Goal: Information Seeking & Learning: Learn about a topic

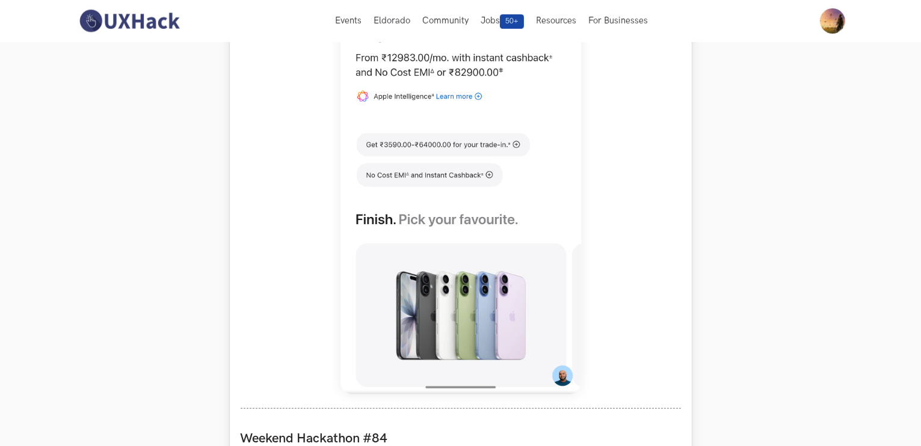
scroll to position [710, 0]
click at [458, 152] on img at bounding box center [460, 128] width 241 height 535
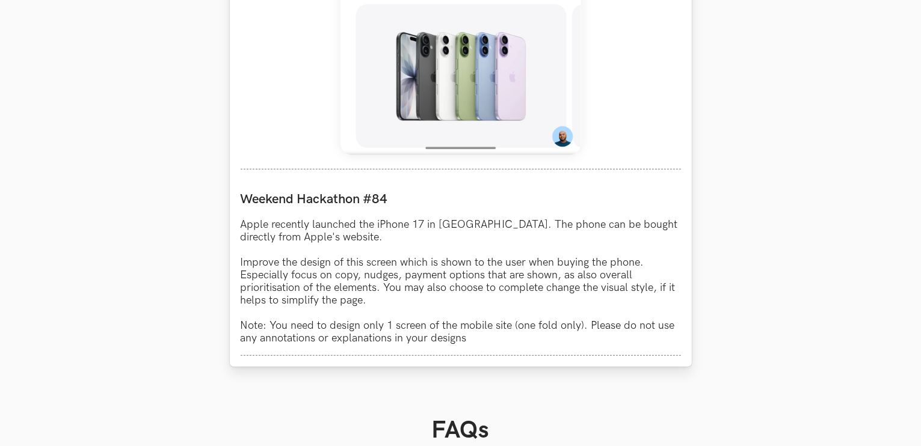
scroll to position [978, 0]
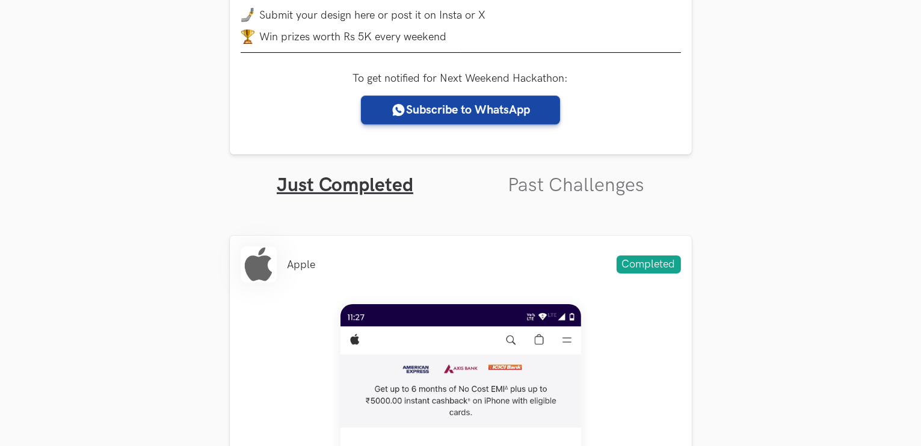
scroll to position [266, 0]
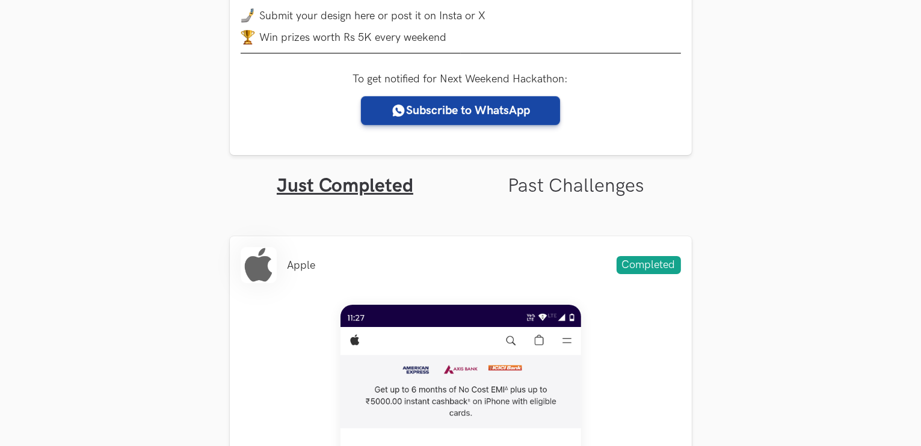
drag, startPoint x: 562, startPoint y: 201, endPoint x: 586, endPoint y: 194, distance: 25.1
click at [586, 194] on link "Past Challenges" at bounding box center [576, 185] width 137 height 23
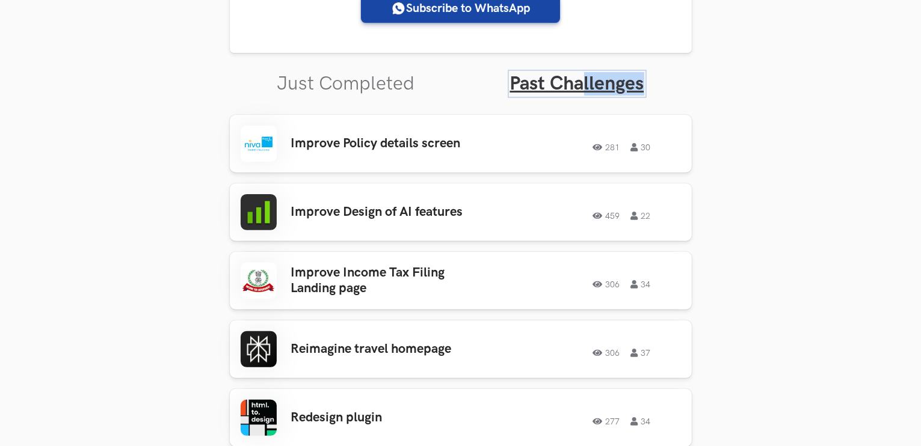
scroll to position [370, 0]
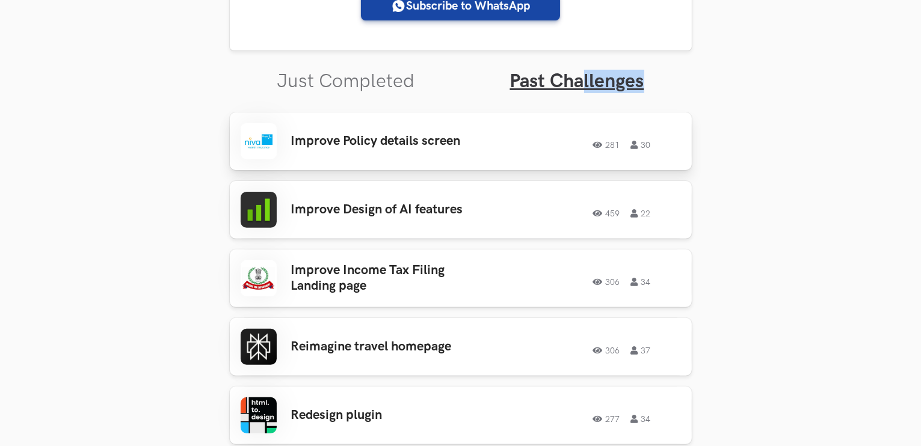
click at [395, 151] on div "Improve Policy details screen 281 30 281 30" at bounding box center [461, 141] width 440 height 36
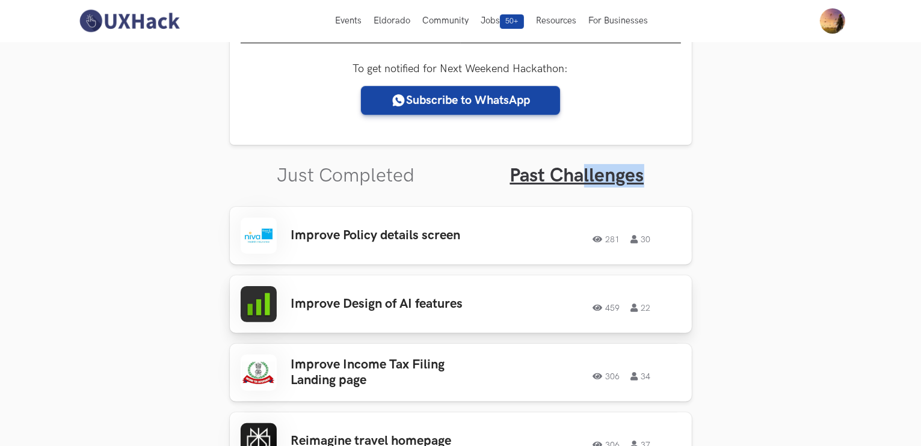
scroll to position [274, 0]
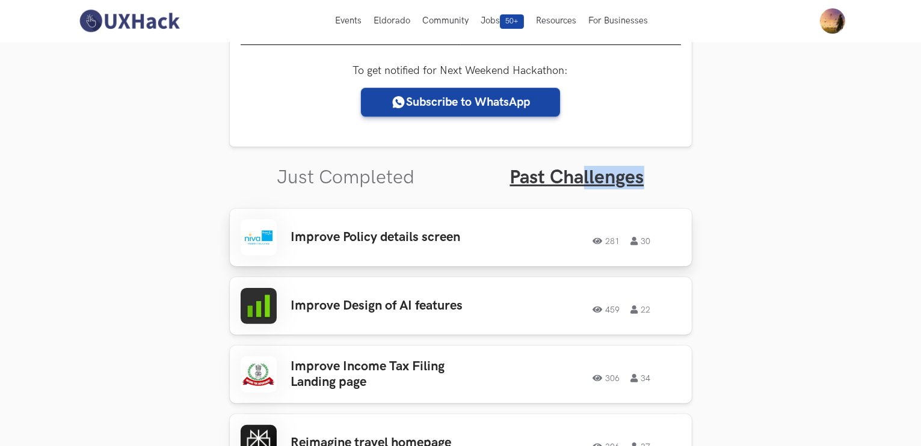
click at [374, 240] on h3 "Improve Policy details screen" at bounding box center [385, 238] width 188 height 16
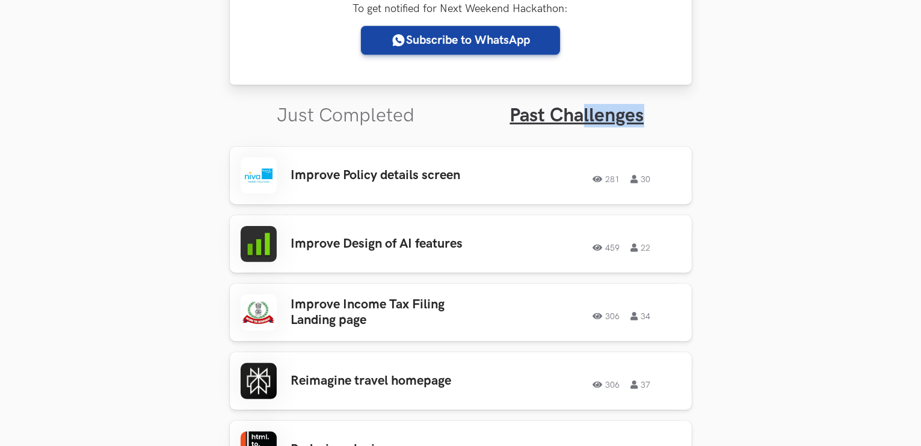
scroll to position [337, 0]
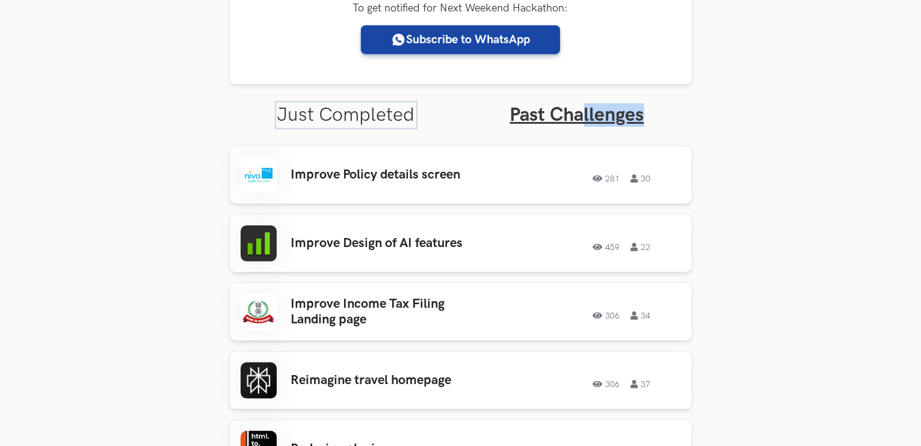
click at [342, 112] on link "Just Completed" at bounding box center [346, 114] width 138 height 23
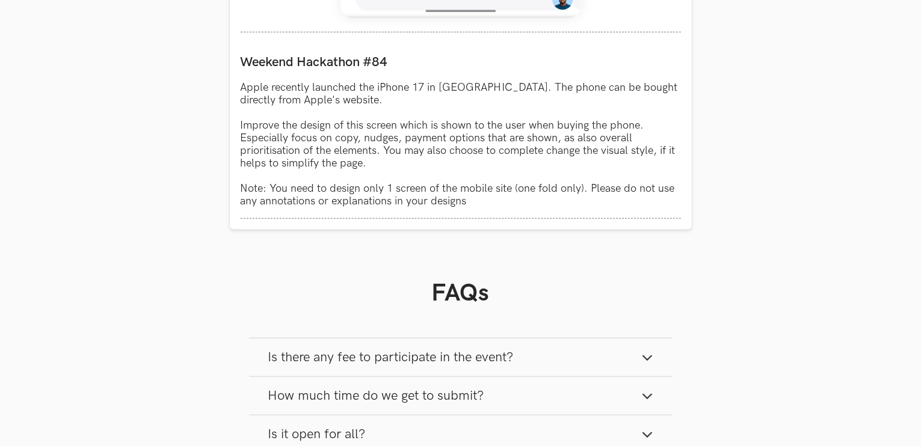
scroll to position [1087, 0]
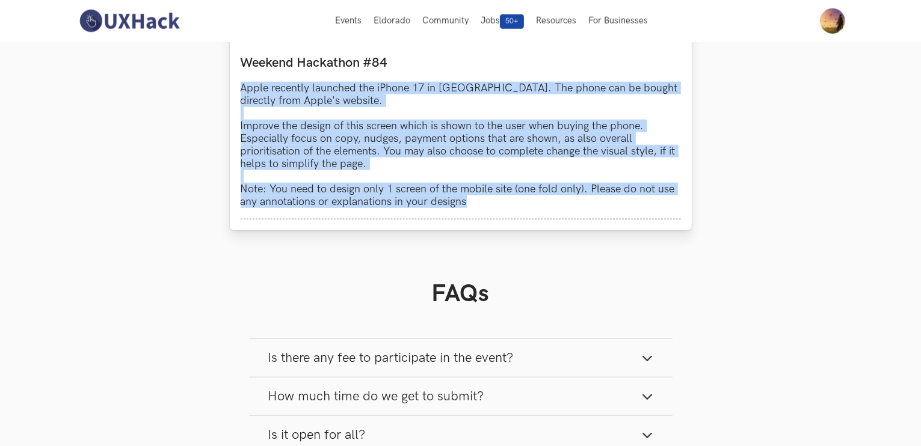
drag, startPoint x: 242, startPoint y: 86, endPoint x: 488, endPoint y: 221, distance: 281.0
click at [488, 220] on div "Weekend Hackathon #84 Apple recently launched the iPhone 17 in India. The phone…" at bounding box center [461, 132] width 440 height 176
copy p "Apple recently launched the iPhone 17 in India. The phone can be bought directl…"
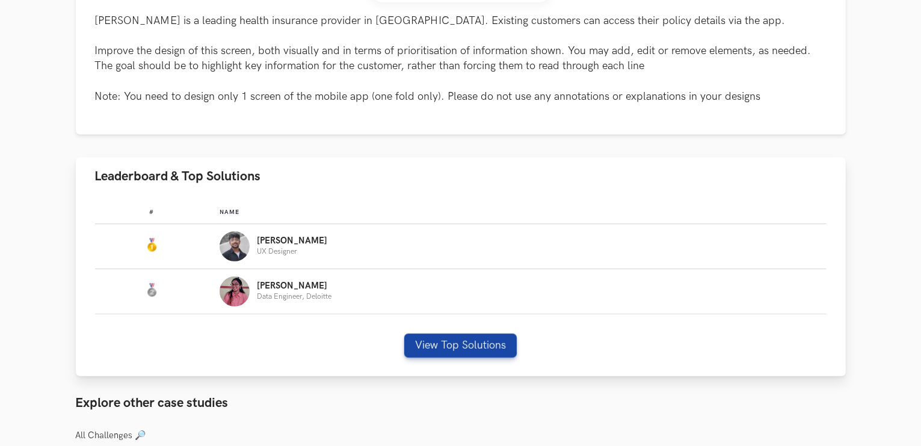
scroll to position [611, 0]
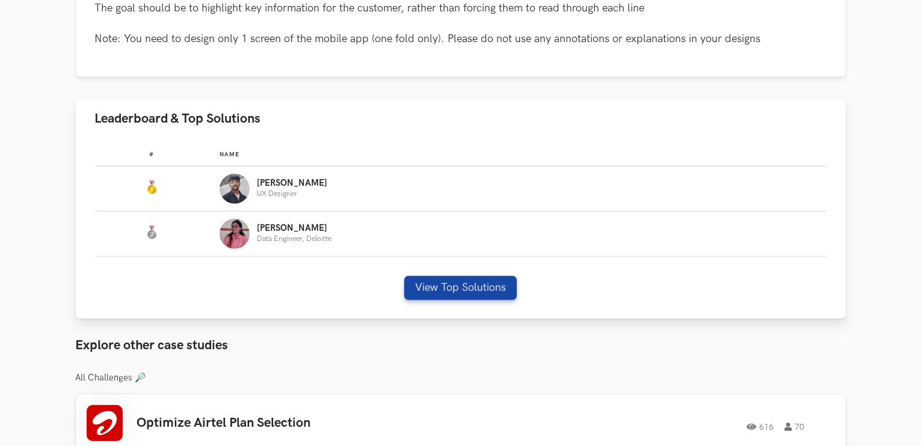
click at [268, 177] on div "Amruth UX Designer" at bounding box center [517, 189] width 595 height 30
click at [274, 188] on p "[PERSON_NAME]" at bounding box center [292, 184] width 70 height 10
click at [232, 185] on img "Leaderboard" at bounding box center [235, 189] width 30 height 30
click at [437, 299] on button "View Top Solutions" at bounding box center [460, 288] width 112 height 24
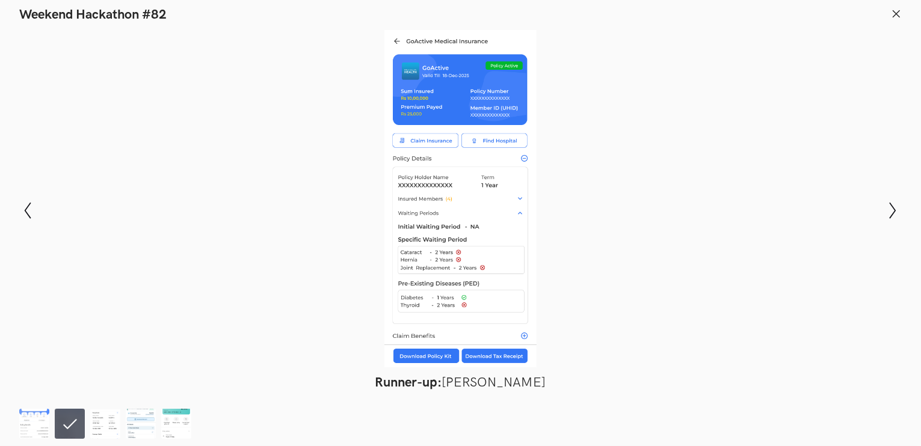
click at [904, 19] on header "Weekend Hackathon #82" at bounding box center [460, 11] width 921 height 23
click at [897, 16] on icon at bounding box center [896, 13] width 11 height 11
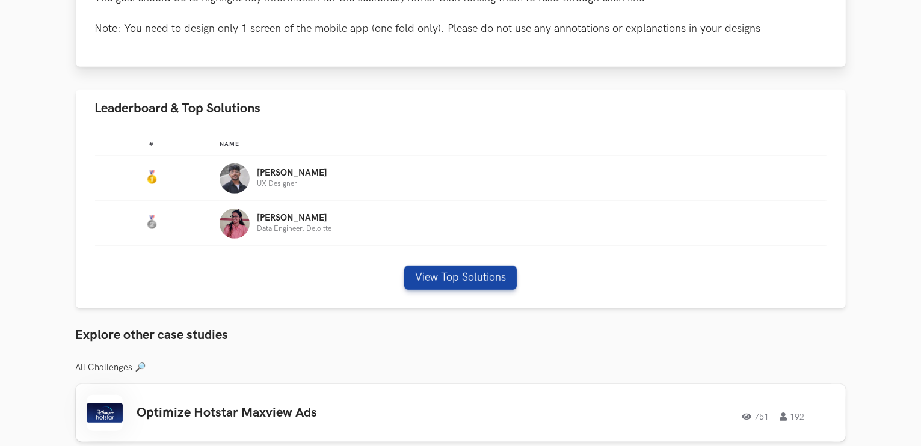
scroll to position [645, 0]
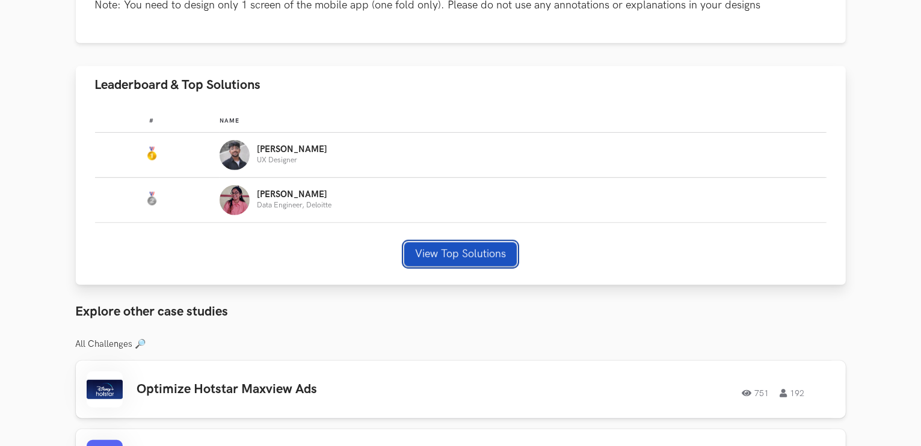
click at [438, 250] on button "View Top Solutions" at bounding box center [460, 254] width 112 height 24
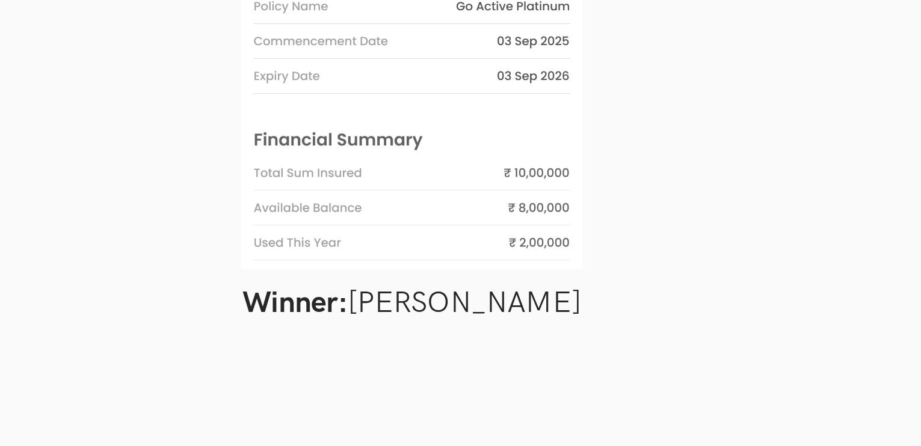
scroll to position [648, 0]
